Goal: Transaction & Acquisition: Purchase product/service

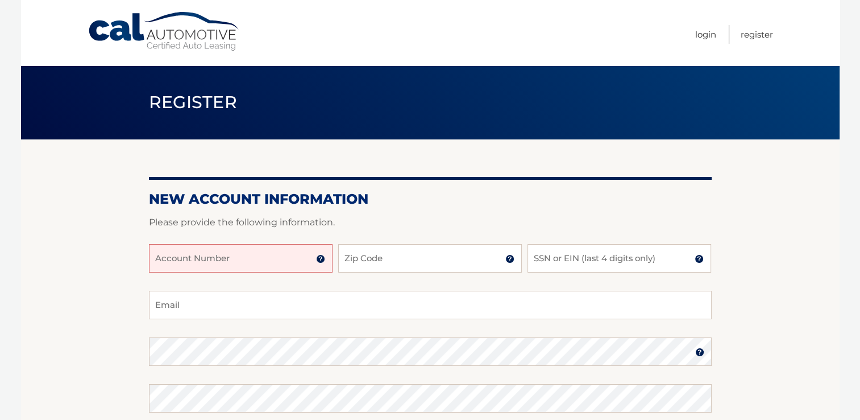
click at [292, 259] on input "Account Number" at bounding box center [241, 258] width 184 height 28
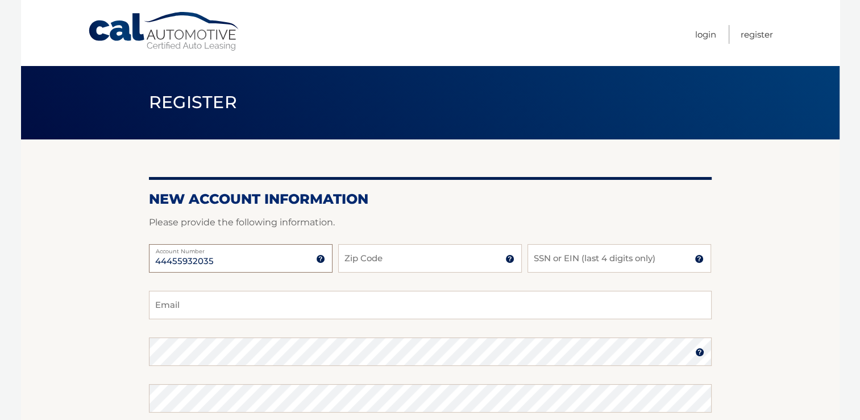
type input "44455932035"
click at [416, 259] on input "Zip Code" at bounding box center [430, 258] width 184 height 28
type input "11743"
click at [586, 264] on input "SSN or EIN (last 4 digits only)" at bounding box center [620, 258] width 184 height 28
type input "5927"
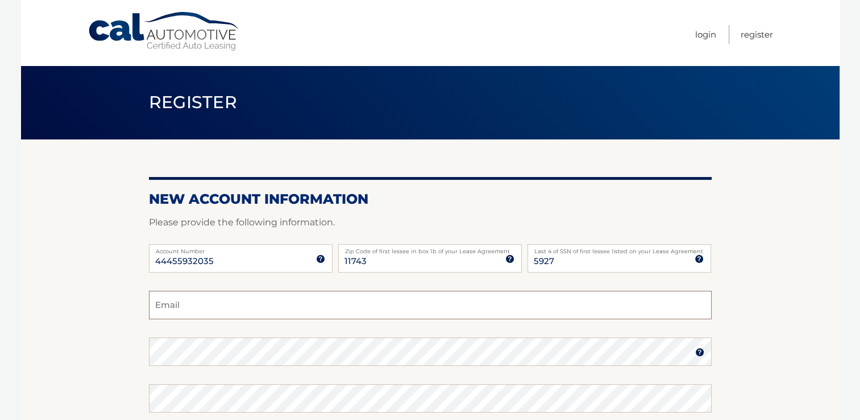
click at [201, 304] on input "Email" at bounding box center [430, 305] width 563 height 28
type input "brianmcdonald7@optimum.net"
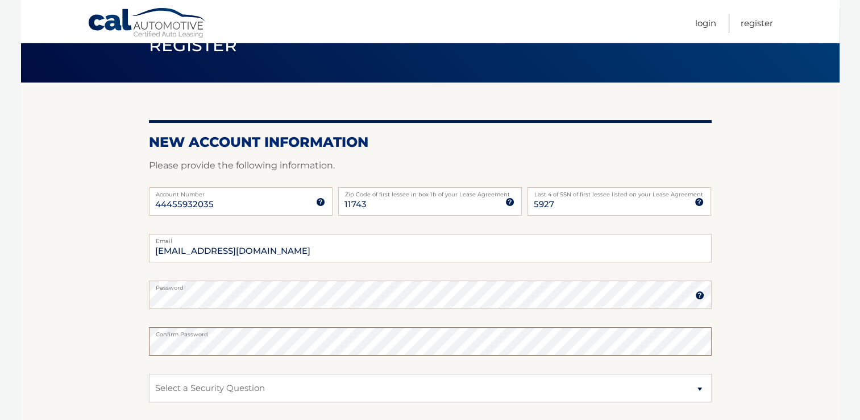
scroll to position [171, 0]
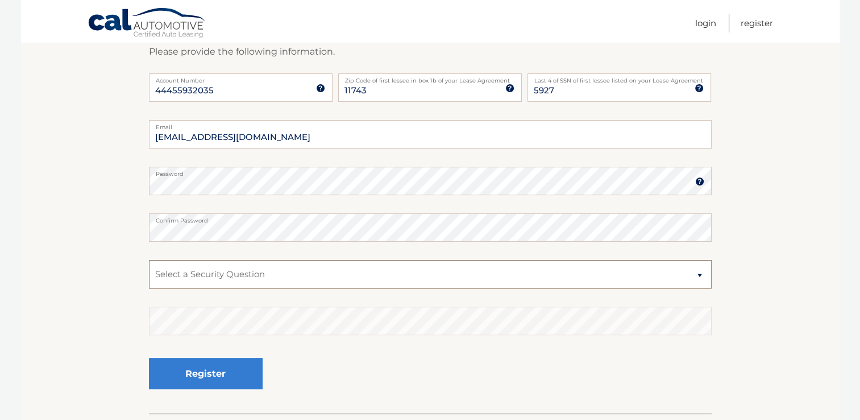
click at [235, 277] on select "Select a Security Question What was the name of your elementary school? What is…" at bounding box center [430, 274] width 563 height 28
select select "1"
click at [149, 260] on select "Select a Security Question What was the name of your elementary school? What is…" at bounding box center [430, 274] width 563 height 28
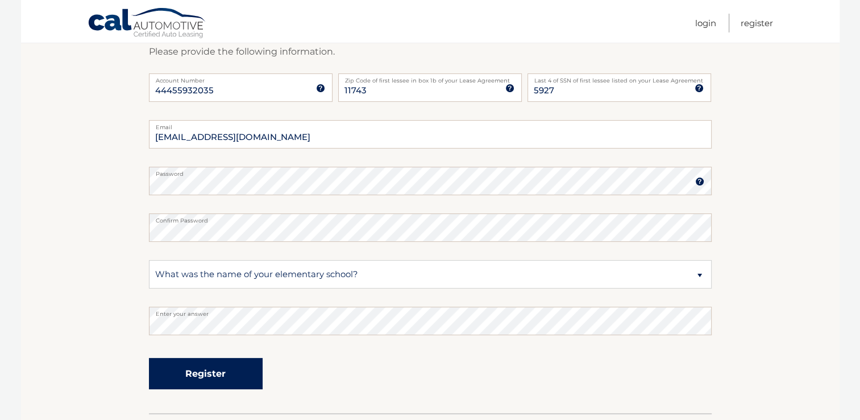
click at [227, 375] on button "Register" at bounding box center [206, 373] width 114 height 31
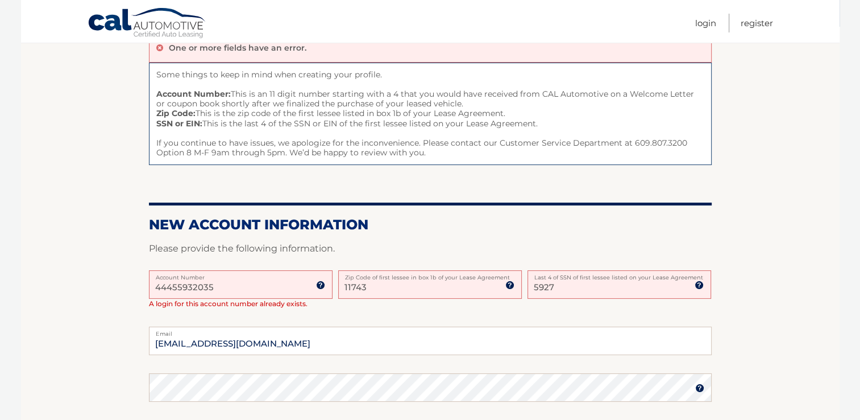
scroll to position [114, 0]
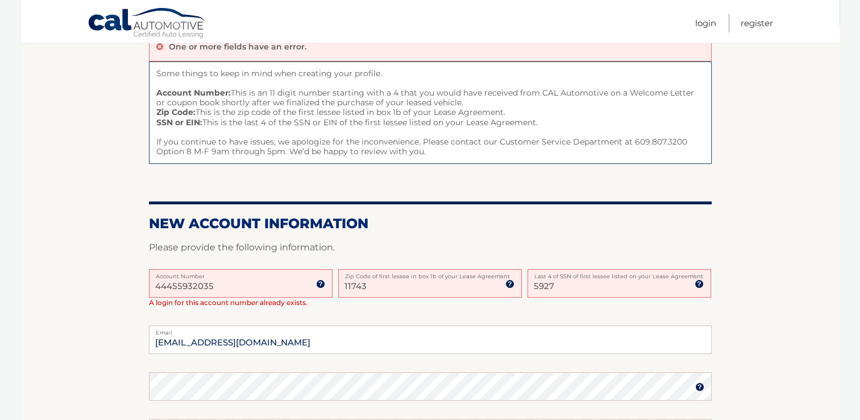
click at [396, 283] on input "11743" at bounding box center [430, 283] width 184 height 28
click at [582, 283] on input "5927" at bounding box center [620, 283] width 184 height 28
click at [711, 21] on link "Login" at bounding box center [705, 23] width 21 height 19
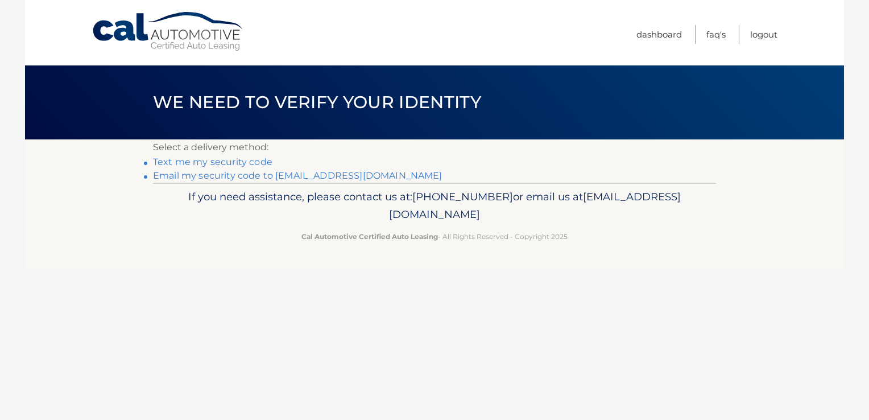
click at [194, 163] on link "Text me my security code" at bounding box center [212, 161] width 119 height 11
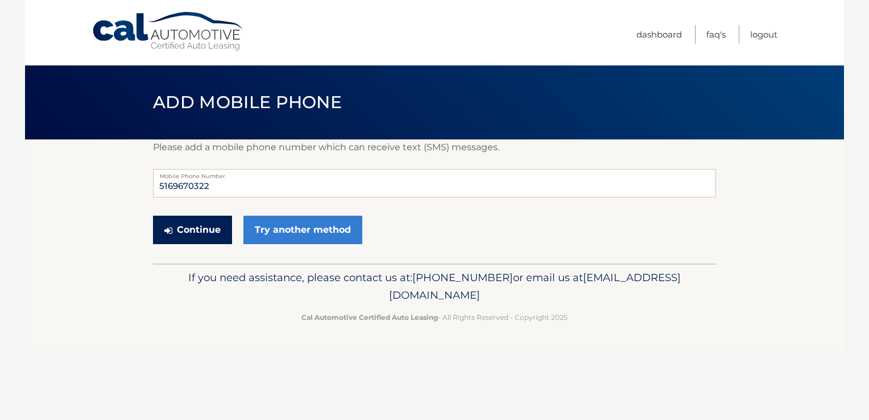
click at [209, 229] on button "Continue" at bounding box center [192, 230] width 79 height 28
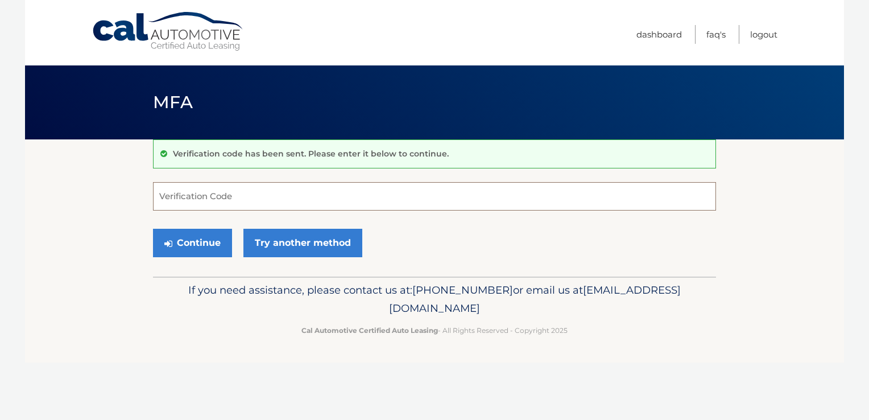
click at [204, 192] on input "Verification Code" at bounding box center [434, 196] width 563 height 28
type input "483982"
click at [190, 251] on button "Continue" at bounding box center [192, 243] width 79 height 28
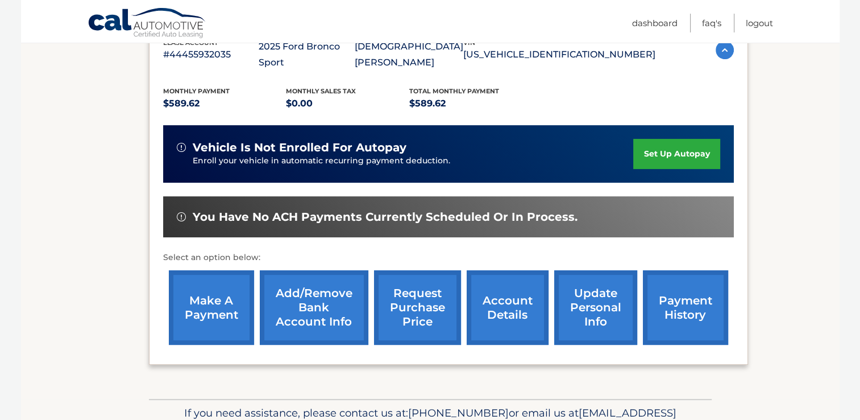
scroll to position [227, 0]
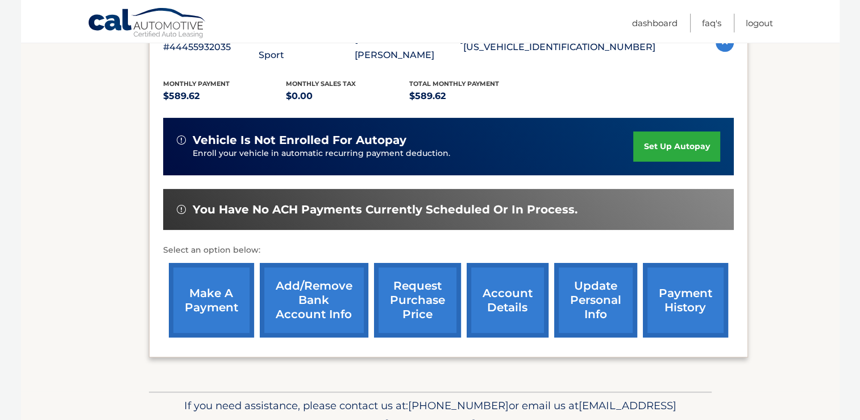
click at [196, 291] on link "make a payment" at bounding box center [211, 300] width 85 height 74
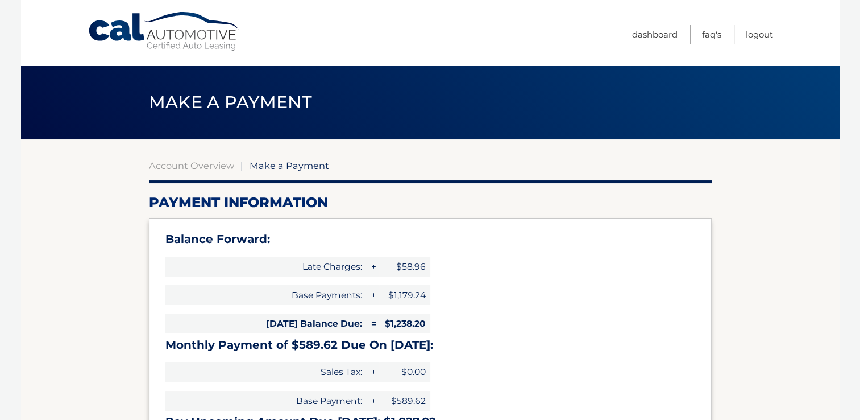
select select "YmIwZTUxYTQtNzNiYS00ZjAyLTllNGYtOTkxOTc2ZGE0M2Q4"
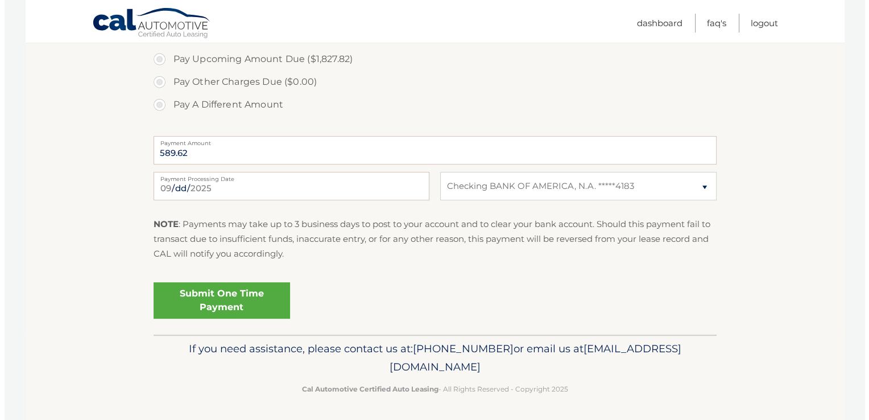
scroll to position [469, 0]
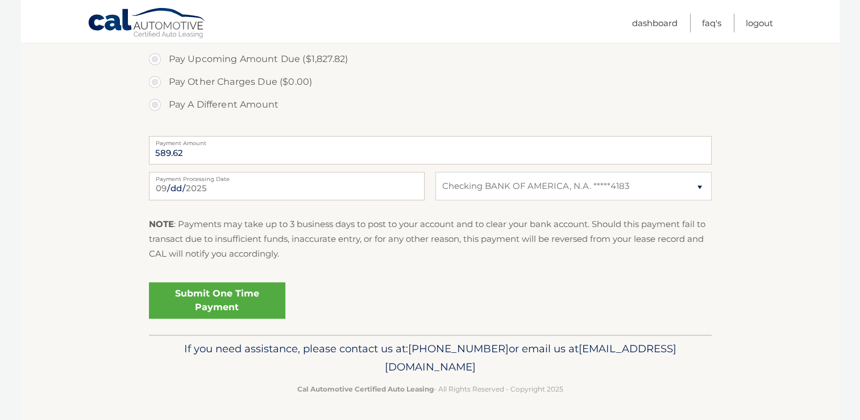
click at [217, 292] on link "Submit One Time Payment" at bounding box center [217, 300] width 136 height 36
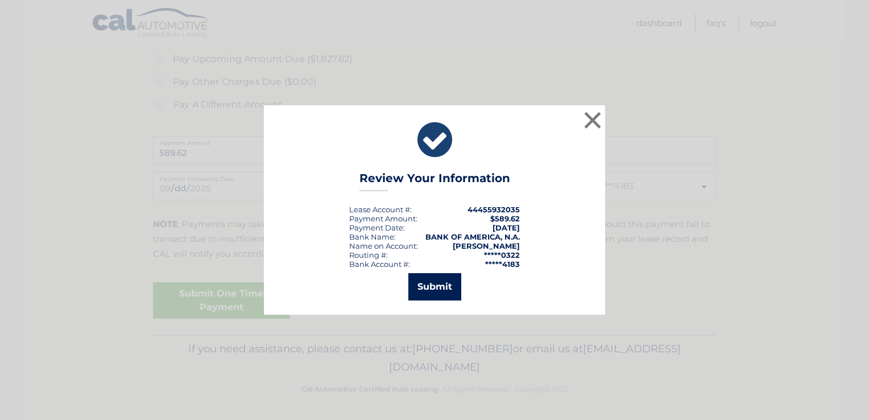
click at [438, 288] on button "Submit" at bounding box center [434, 286] width 53 height 27
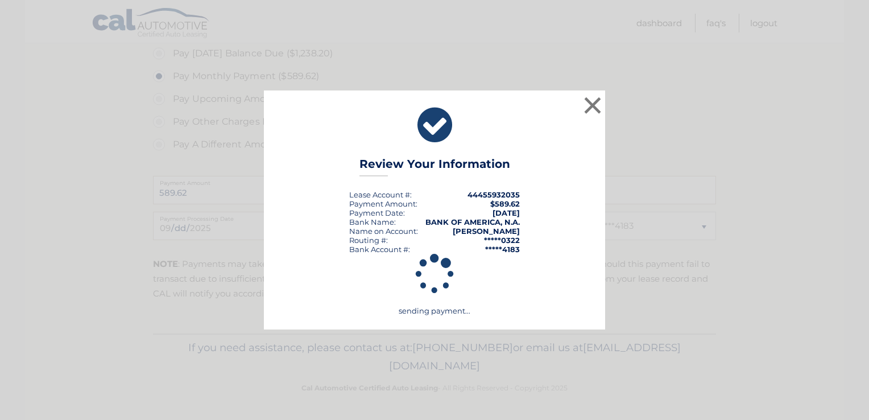
scroll to position [428, 0]
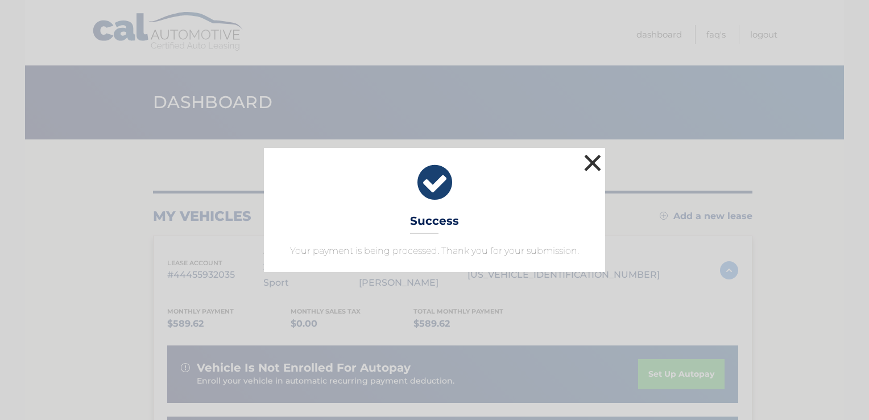
click at [591, 163] on button "×" at bounding box center [592, 162] width 23 height 23
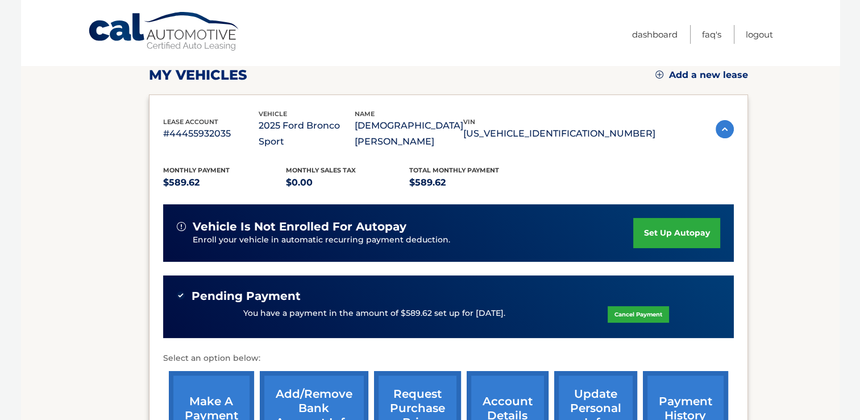
scroll to position [171, 0]
